Goal: Check status: Check status

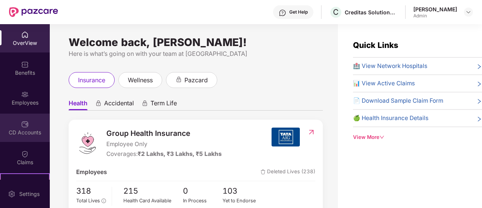
scroll to position [83, 0]
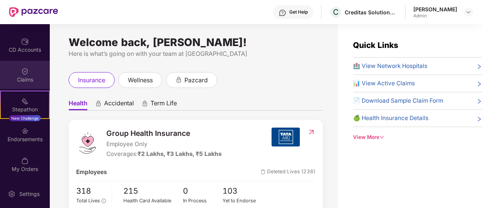
click at [22, 70] on img at bounding box center [25, 72] width 8 height 8
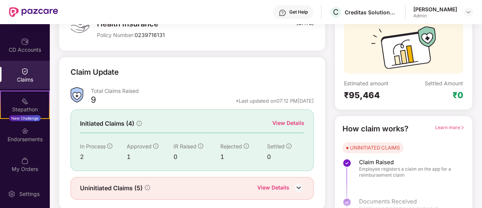
scroll to position [67, 0]
click at [296, 124] on div "View Details" at bounding box center [288, 122] width 32 height 8
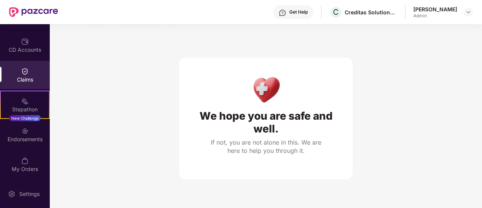
scroll to position [24, 0]
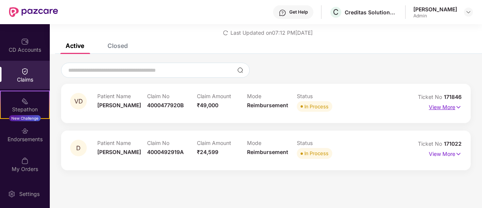
click at [449, 107] on p "View More" at bounding box center [445, 106] width 33 height 10
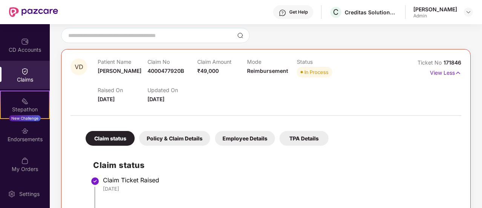
scroll to position [50, 0]
